Goal: Task Accomplishment & Management: Complete application form

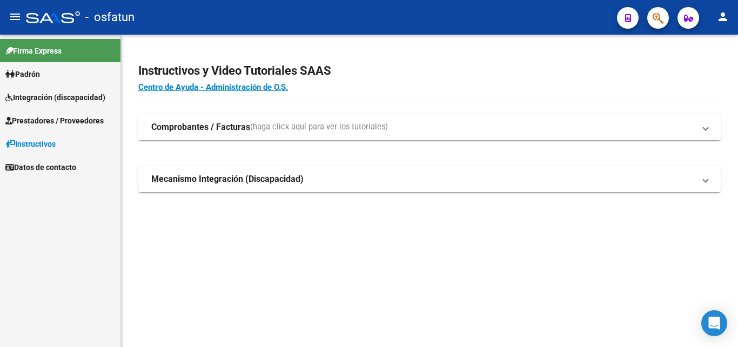
click at [39, 119] on span "Prestadores / Proveedores" at bounding box center [54, 121] width 98 height 12
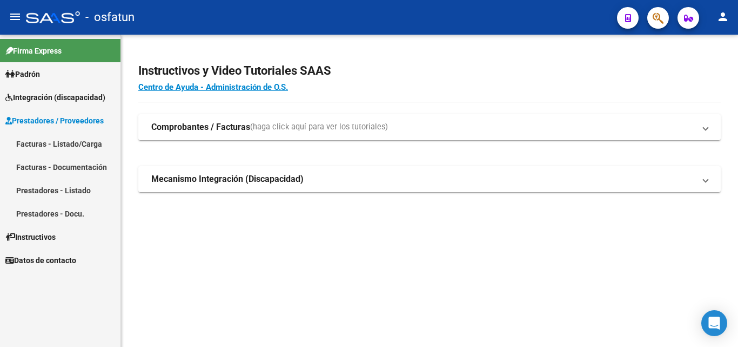
click at [57, 145] on link "Facturas - Listado/Carga" at bounding box center [60, 143] width 121 height 23
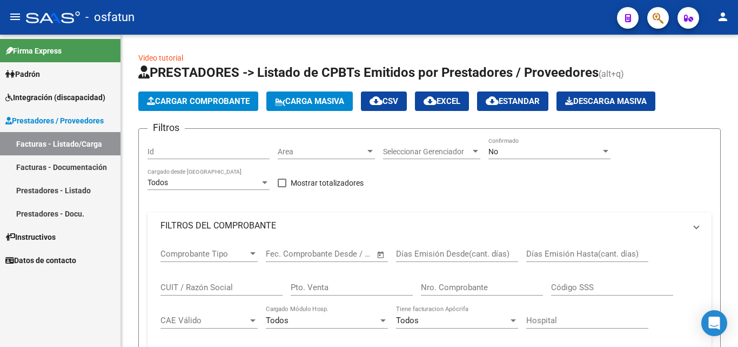
click at [81, 164] on link "Facturas - Documentación" at bounding box center [60, 166] width 121 height 23
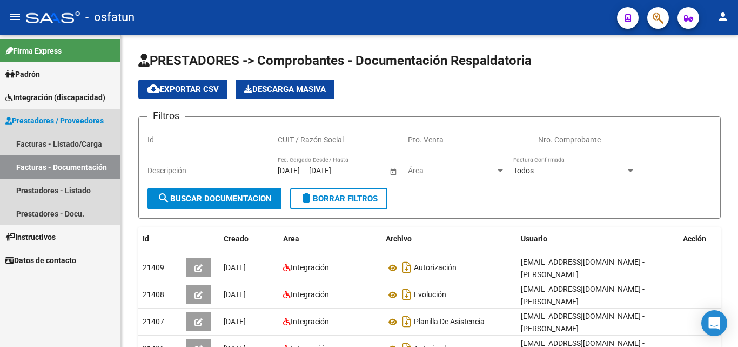
click at [79, 162] on link "Facturas - Documentación" at bounding box center [60, 166] width 121 height 23
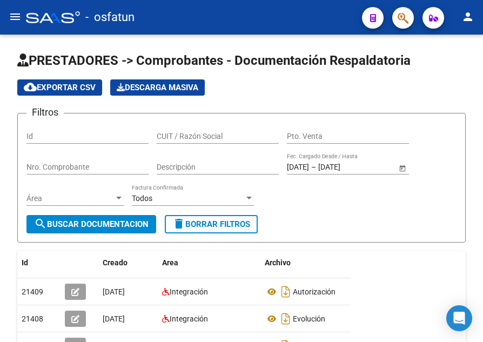
click at [17, 16] on mat-icon "menu" at bounding box center [15, 16] width 13 height 13
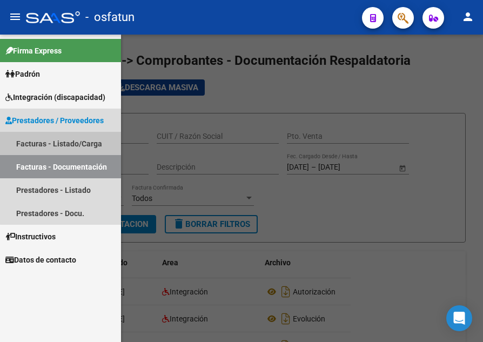
click at [80, 143] on link "Facturas - Listado/Carga" at bounding box center [60, 143] width 121 height 23
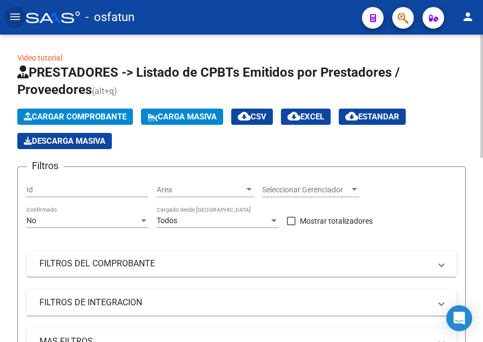
click at [85, 188] on input "Id" at bounding box center [87, 189] width 122 height 9
click at [17, 18] on mat-icon "menu" at bounding box center [15, 16] width 13 height 13
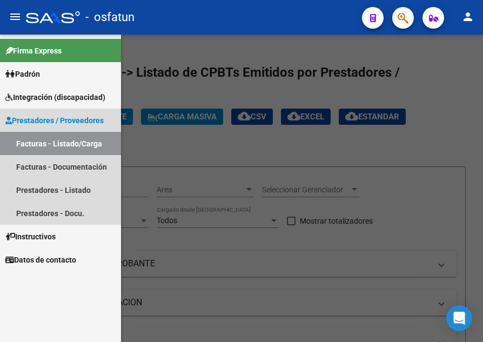
click at [76, 122] on span "Prestadores / Proveedores" at bounding box center [54, 121] width 98 height 12
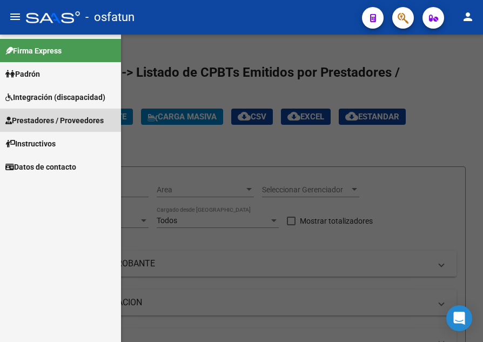
click at [76, 122] on span "Prestadores / Proveedores" at bounding box center [54, 121] width 98 height 12
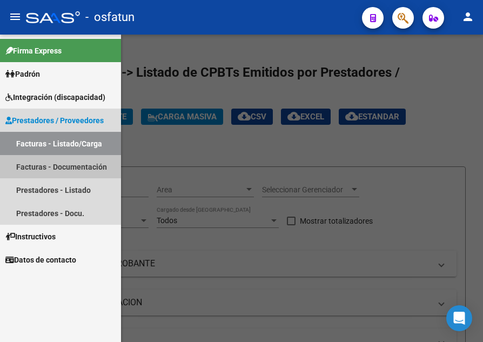
click at [38, 163] on link "Facturas - Documentación" at bounding box center [60, 166] width 121 height 23
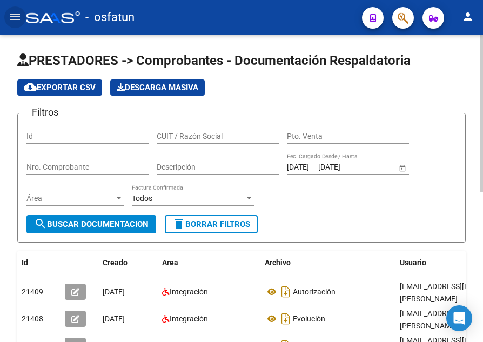
click at [178, 135] on input "CUIT / Razón Social" at bounding box center [218, 136] width 122 height 9
type input "[PERSON_NAME]"
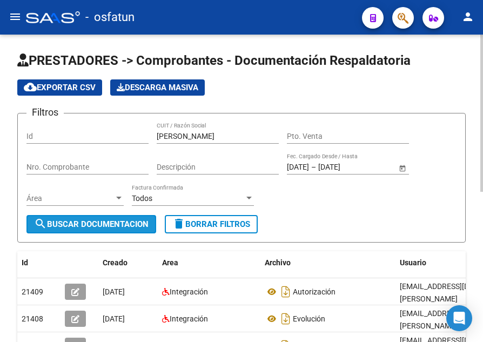
click at [119, 227] on span "search Buscar Documentacion" at bounding box center [91, 224] width 115 height 10
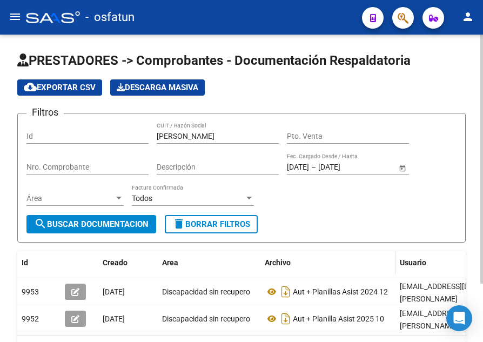
scroll to position [54, 0]
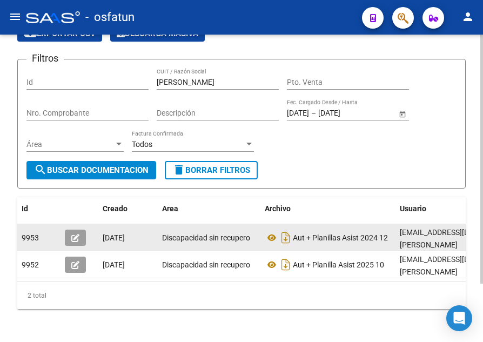
click at [76, 230] on button "button" at bounding box center [75, 238] width 21 height 16
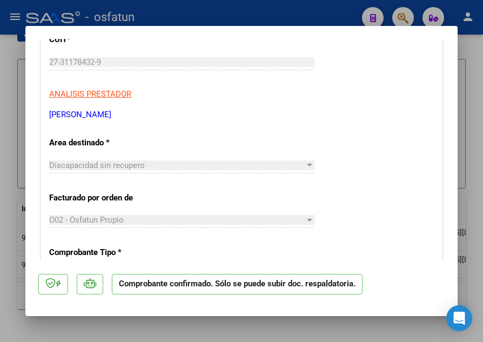
scroll to position [162, 0]
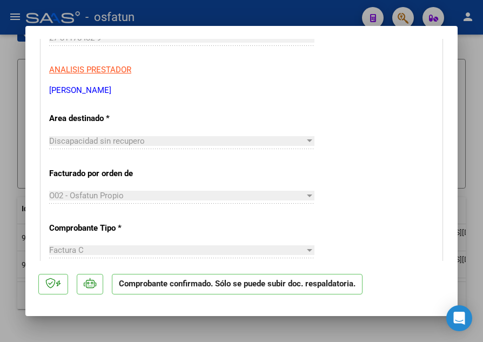
click at [141, 142] on span "Discapacidad sin recupero" at bounding box center [97, 141] width 96 height 10
click at [307, 141] on div at bounding box center [309, 140] width 5 height 3
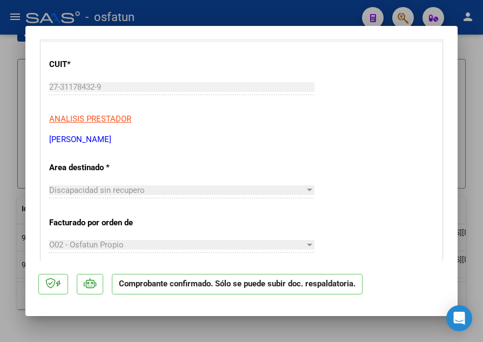
scroll to position [93, 0]
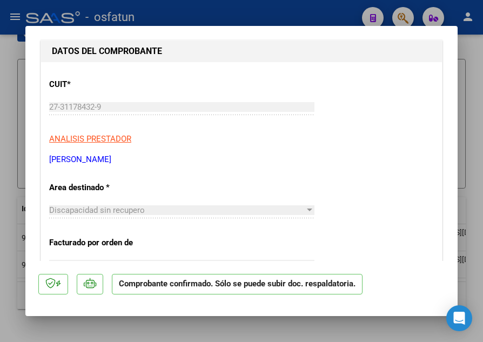
click at [119, 211] on span "Discapacidad sin recupero" at bounding box center [97, 210] width 96 height 10
click at [90, 187] on p "Area destinado *" at bounding box center [107, 188] width 116 height 12
click at [171, 278] on p "Comprobante confirmado. Sólo se puede subir doc. respaldatoria." at bounding box center [237, 284] width 251 height 21
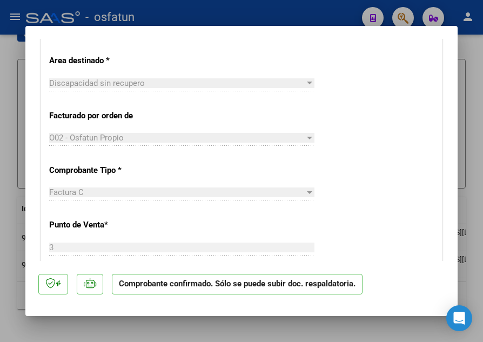
scroll to position [201, 0]
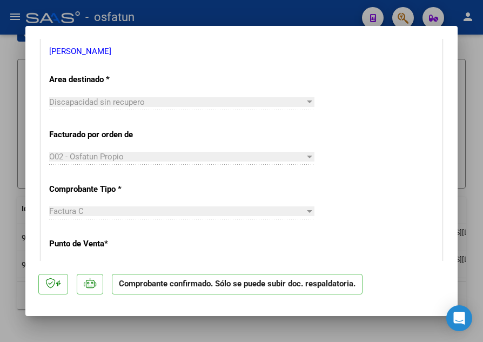
click at [136, 105] on span "Discapacidad sin recupero" at bounding box center [97, 102] width 96 height 10
click at [305, 100] on div at bounding box center [310, 102] width 10 height 9
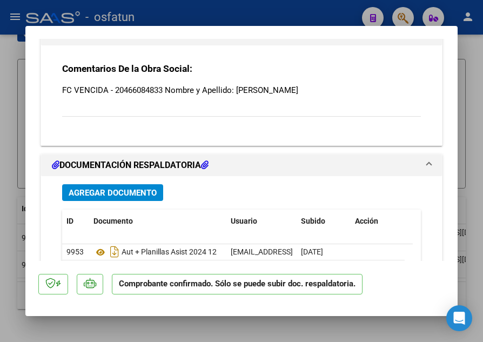
scroll to position [993, 0]
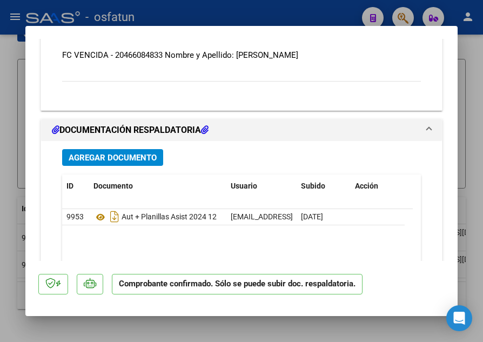
click at [292, 19] on div at bounding box center [241, 171] width 483 height 342
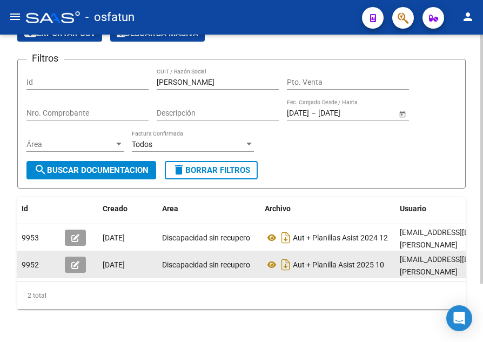
click at [454, 255] on span "[EMAIL_ADDRESS][DOMAIN_NAME] - [PERSON_NAME]" at bounding box center [462, 265] width 124 height 21
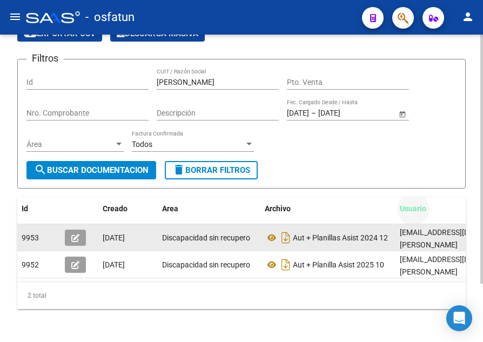
drag, startPoint x: 454, startPoint y: 221, endPoint x: 454, endPoint y: 236, distance: 15.1
click at [454, 236] on div "Id Creado Area Archivo Usuario Acción 9953 [DATE] Discapacidad sin recupero Aut…" at bounding box center [241, 253] width 449 height 112
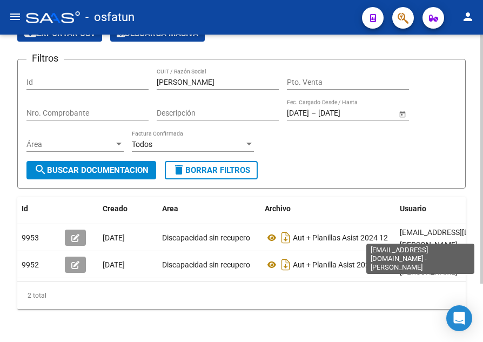
scroll to position [0, 0]
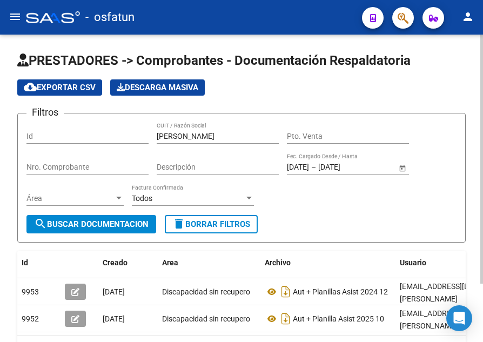
click at [387, 235] on form "Filtros Id [PERSON_NAME] soledad CUIT / Razón Social Pto. Venta Nro. Comprobant…" at bounding box center [241, 178] width 449 height 130
click at [18, 16] on mat-icon "menu" at bounding box center [15, 16] width 13 height 13
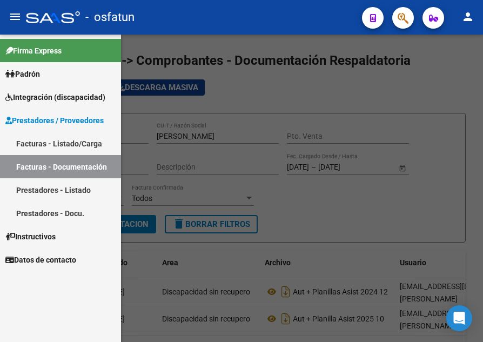
click at [70, 149] on link "Facturas - Listado/Carga" at bounding box center [60, 143] width 121 height 23
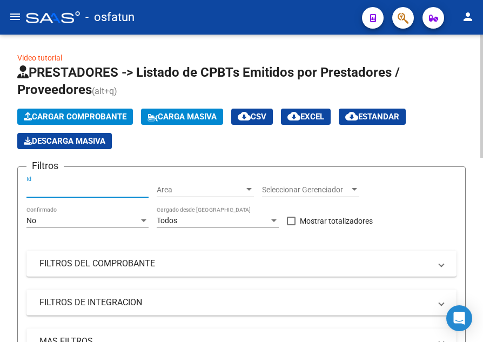
click at [101, 189] on input "Id" at bounding box center [87, 189] width 122 height 9
type input "3"
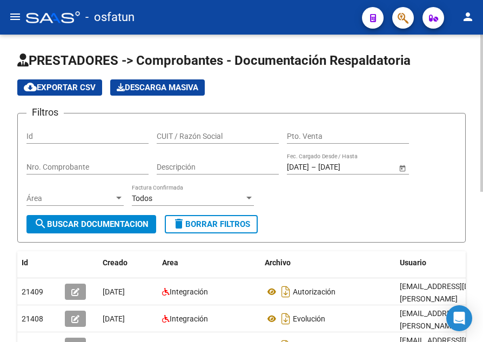
click at [199, 136] on input "CUIT / Razón Social" at bounding box center [218, 136] width 122 height 9
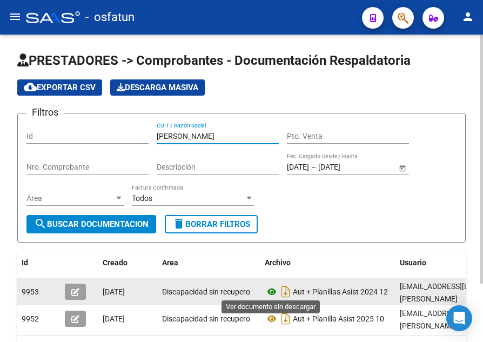
type input "[PERSON_NAME]"
click at [271, 287] on icon at bounding box center [272, 291] width 14 height 13
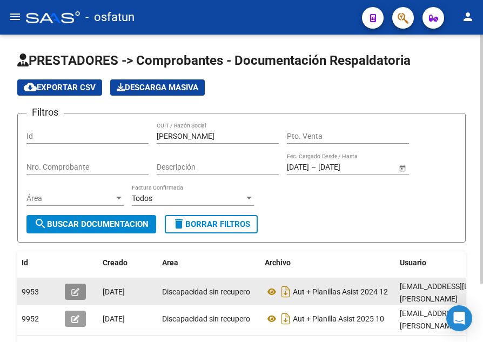
click at [71, 288] on icon "button" at bounding box center [75, 292] width 8 height 8
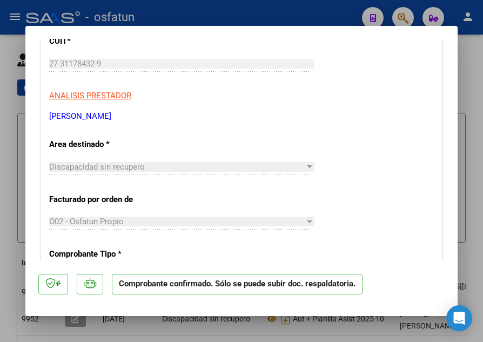
scroll to position [162, 0]
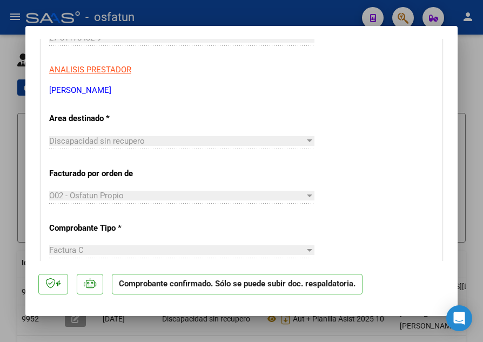
click at [118, 143] on span "Discapacidad sin recupero" at bounding box center [97, 141] width 96 height 10
click at [307, 141] on div at bounding box center [309, 140] width 5 height 3
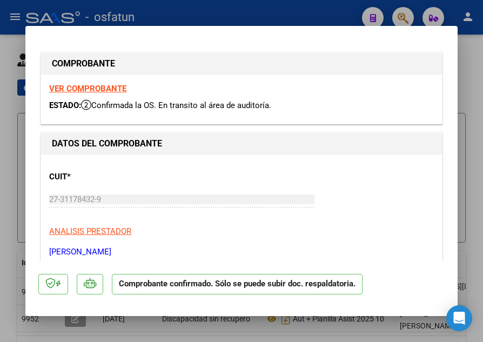
scroll to position [0, 0]
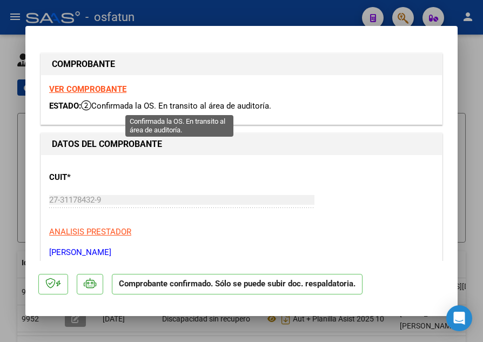
click at [139, 104] on span "Confirmada la OS. En transito al área de auditoría." at bounding box center [176, 106] width 190 height 10
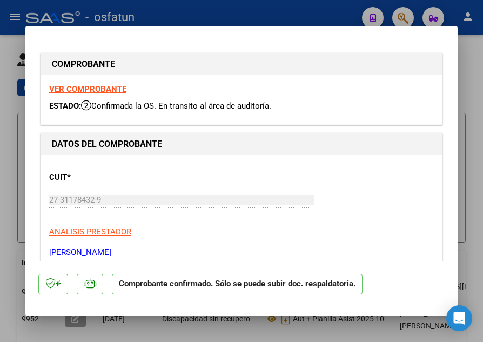
click at [88, 86] on strong "VER COMPROBANTE" at bounding box center [87, 89] width 77 height 10
click at [311, 10] on div at bounding box center [241, 171] width 483 height 342
type input "$ 0,00"
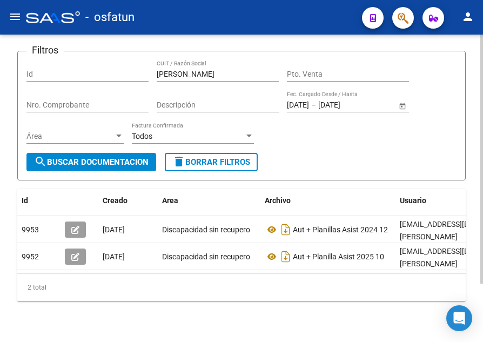
scroll to position [72, 0]
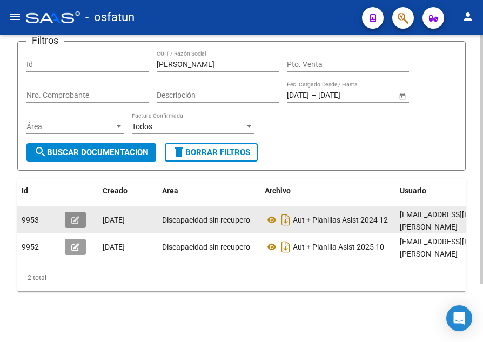
click at [79, 221] on icon "button" at bounding box center [75, 220] width 8 height 8
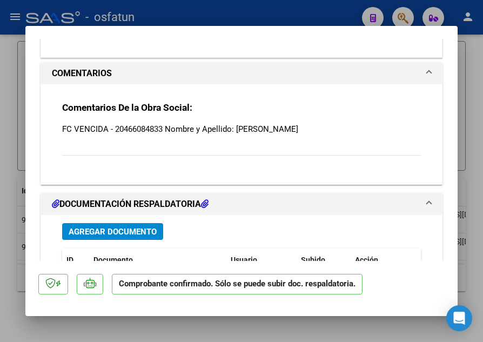
scroll to position [973, 0]
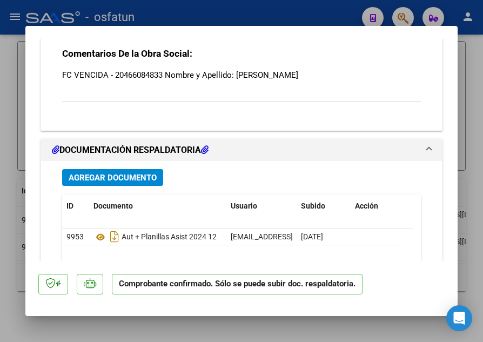
click at [329, 8] on div at bounding box center [241, 171] width 483 height 342
type input "$ 0,00"
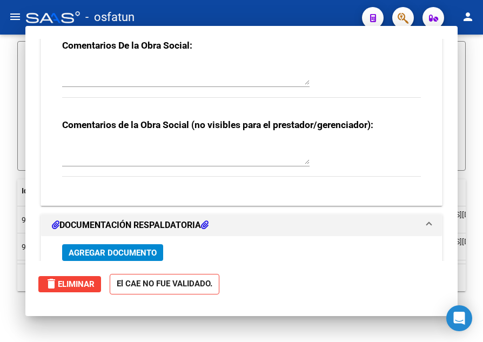
scroll to position [0, 0]
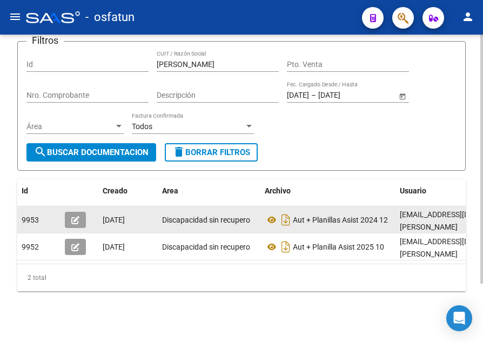
click at [72, 217] on icon "button" at bounding box center [75, 220] width 8 height 8
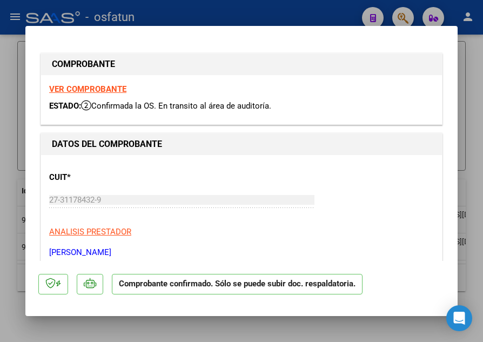
click at [342, 16] on div at bounding box center [241, 171] width 483 height 342
type input "$ 0,00"
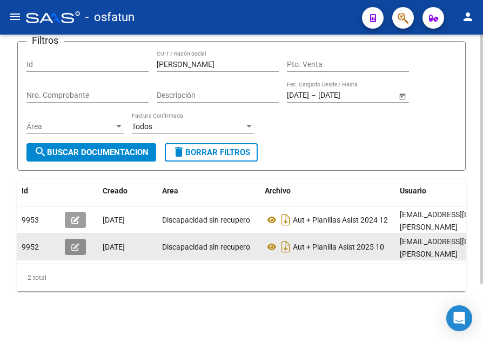
click at [78, 244] on icon "button" at bounding box center [75, 247] width 8 height 8
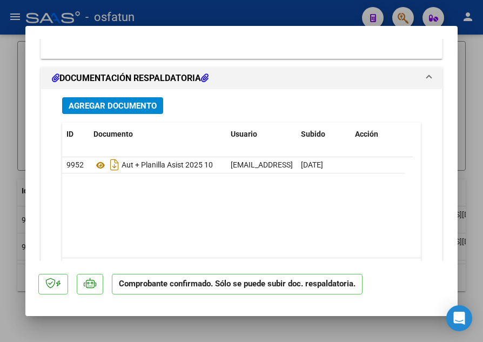
scroll to position [1081, 0]
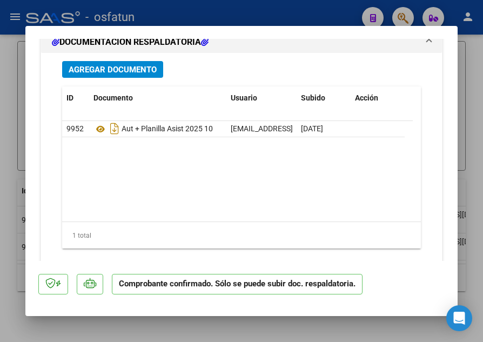
click at [335, 18] on div at bounding box center [241, 171] width 483 height 342
type input "$ 0,00"
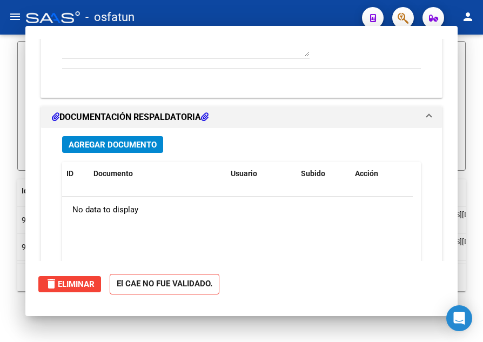
scroll to position [0, 0]
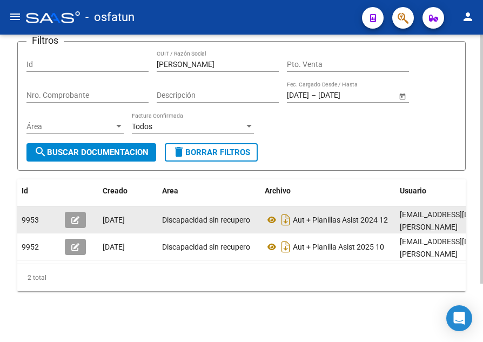
click at [83, 217] on button "button" at bounding box center [75, 220] width 21 height 16
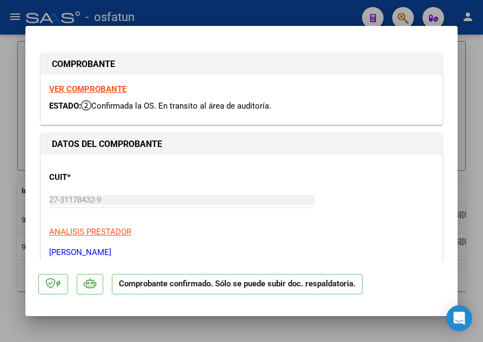
click at [13, 224] on div at bounding box center [241, 171] width 483 height 342
type input "$ 0,00"
